Goal: Task Accomplishment & Management: Manage account settings

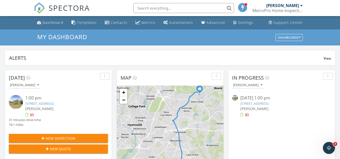
click at [251, 98] on div "09/28/25 1:00 pm" at bounding box center [281, 98] width 82 height 6
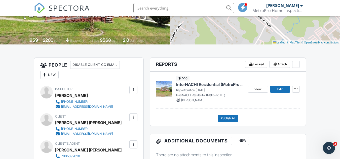
scroll to position [91, 0]
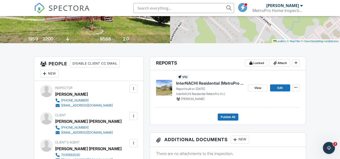
click at [217, 82] on span "InterNACHI Residential (MetroPro H.I.)" at bounding box center [209, 83] width 67 height 6
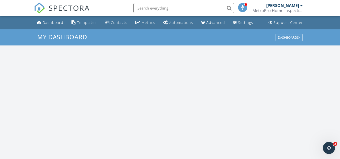
scroll to position [465, 347]
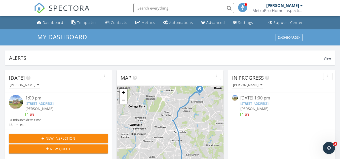
click at [32, 114] on div at bounding box center [32, 115] width 4 height 4
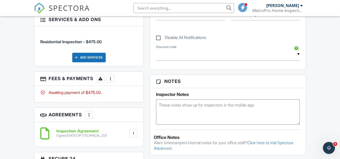
scroll to position [275, 0]
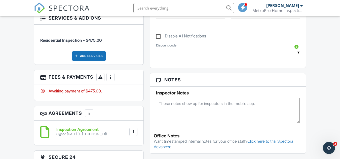
click at [110, 77] on div at bounding box center [110, 77] width 5 height 5
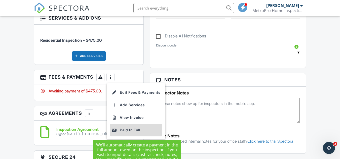
click at [125, 130] on div "Paid In Full" at bounding box center [136, 130] width 49 height 6
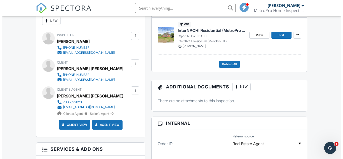
scroll to position [138, 0]
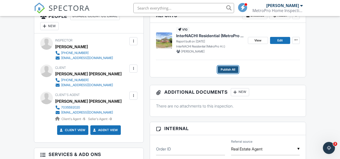
click at [231, 69] on span "Publish All" at bounding box center [227, 69] width 15 height 5
